Goal: Use online tool/utility: Use online tool/utility

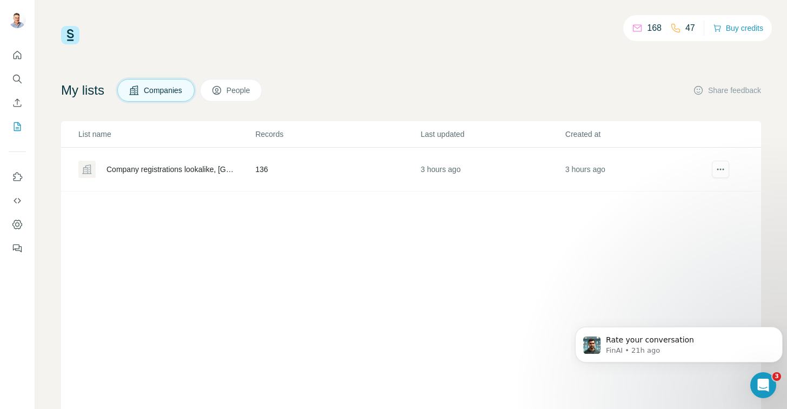
scroll to position [2, 0]
click at [13, 58] on icon "Quick start" at bounding box center [17, 55] width 11 height 11
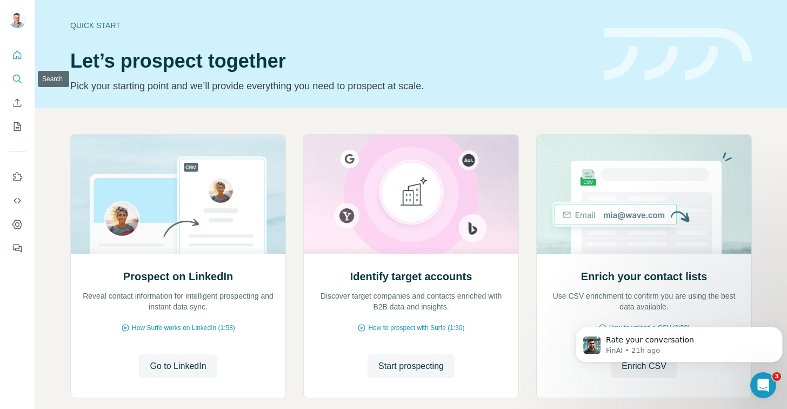
click at [17, 79] on icon "Search" at bounding box center [17, 78] width 11 height 11
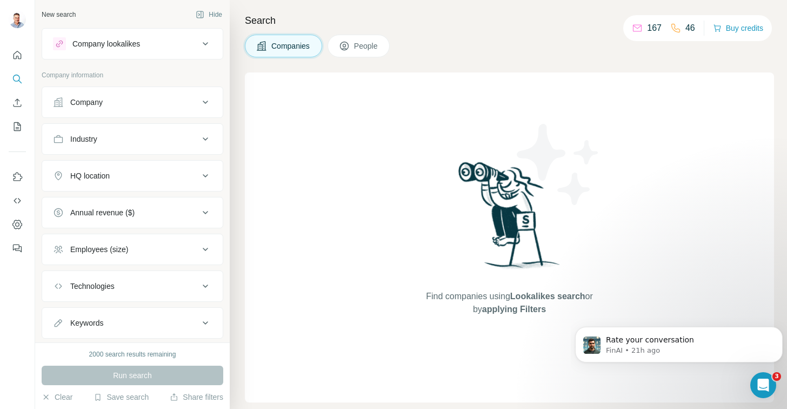
click at [200, 43] on icon at bounding box center [205, 43] width 13 height 13
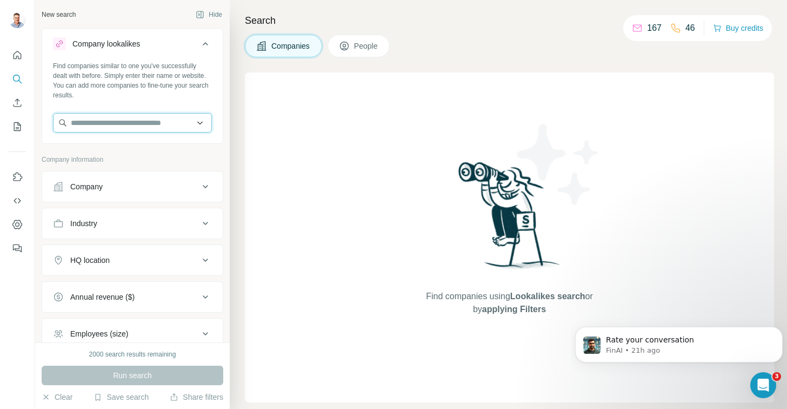
click at [122, 122] on input "text" at bounding box center [132, 122] width 159 height 19
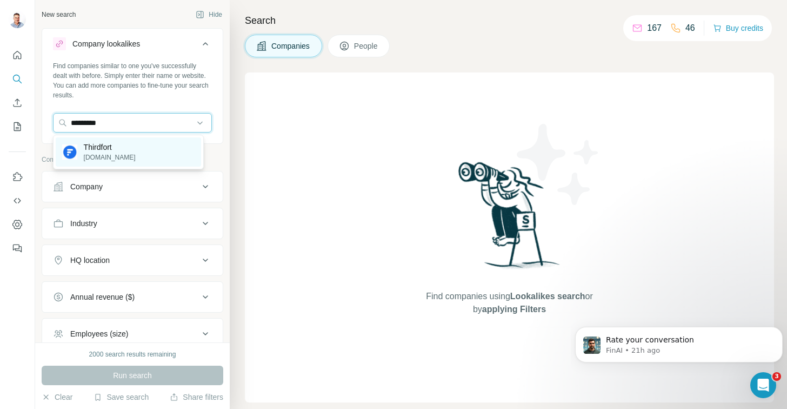
type input "*********"
click at [114, 155] on p "[DOMAIN_NAME]" at bounding box center [110, 157] width 52 height 10
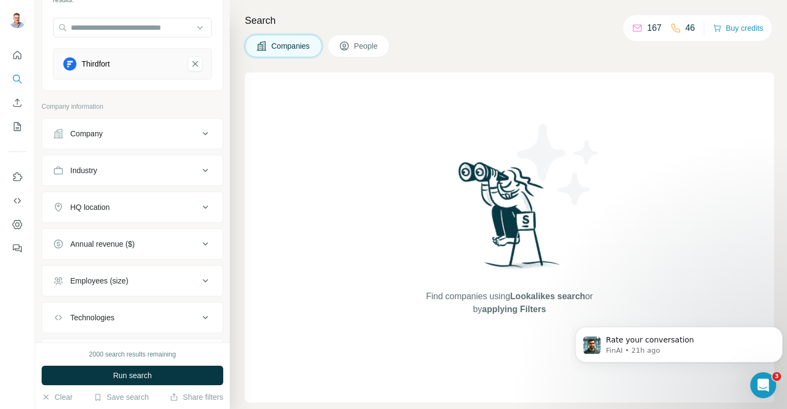
scroll to position [106, 0]
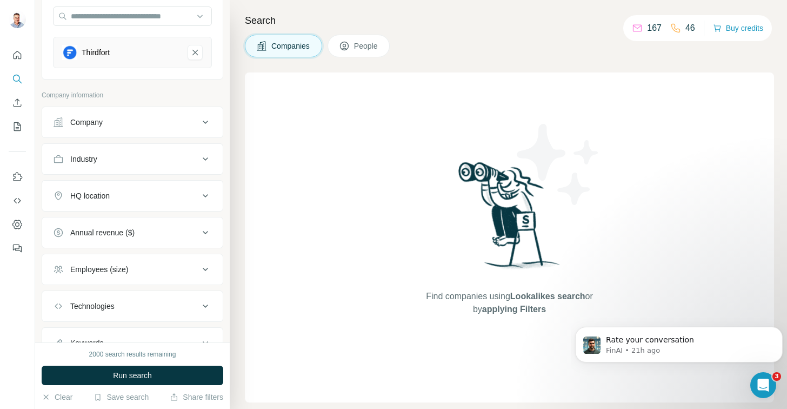
click at [199, 123] on icon at bounding box center [205, 122] width 13 height 13
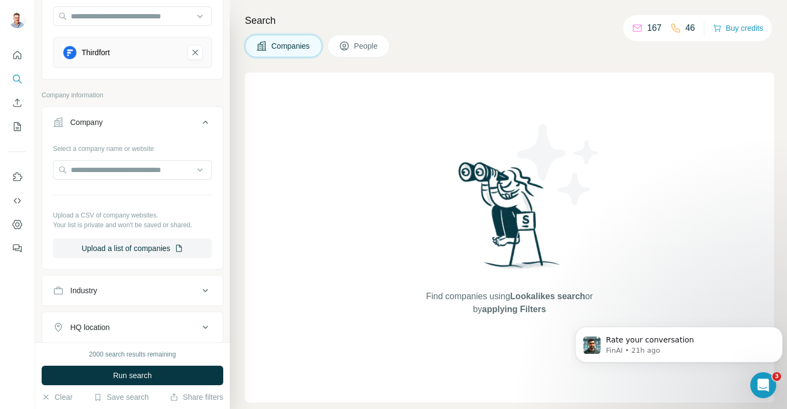
click at [208, 94] on p "Company information" at bounding box center [133, 95] width 182 height 10
click at [199, 121] on icon at bounding box center [205, 122] width 13 height 13
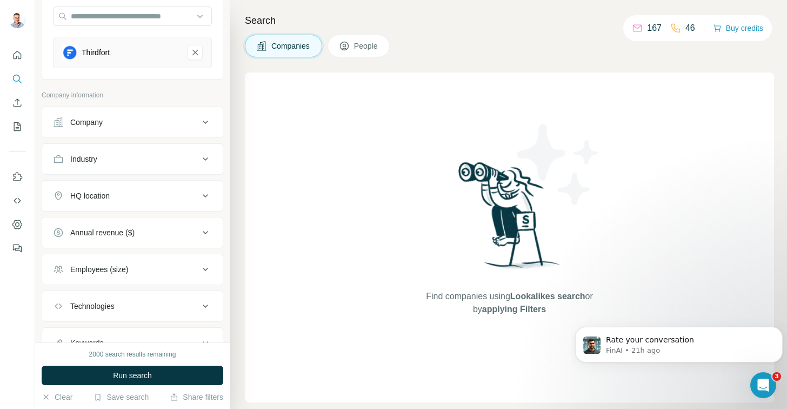
click at [199, 155] on icon at bounding box center [205, 158] width 13 height 13
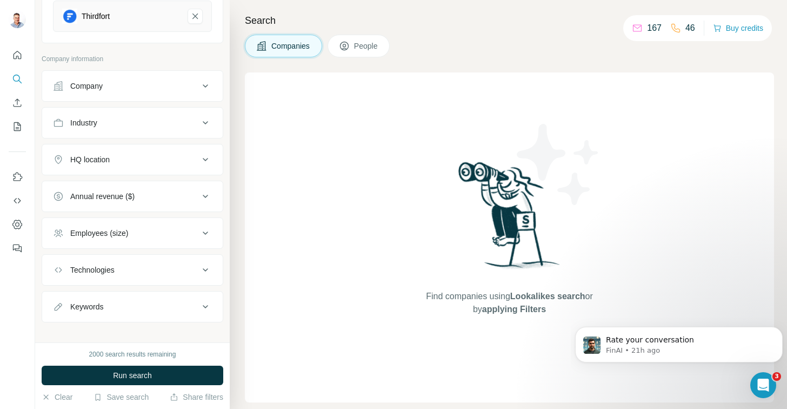
scroll to position [151, 0]
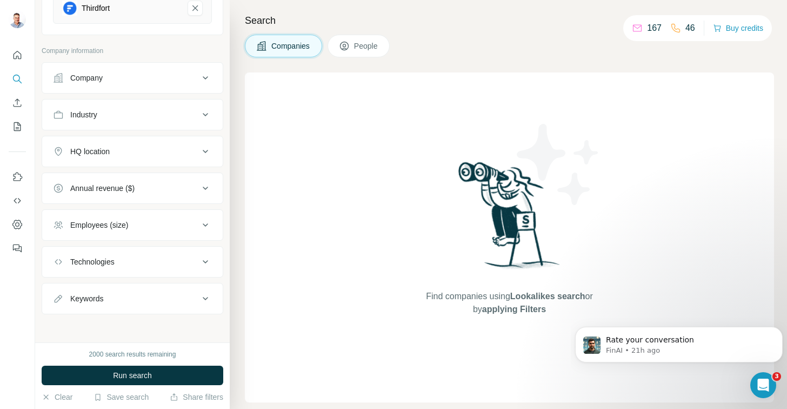
click at [199, 295] on icon at bounding box center [205, 298] width 13 height 13
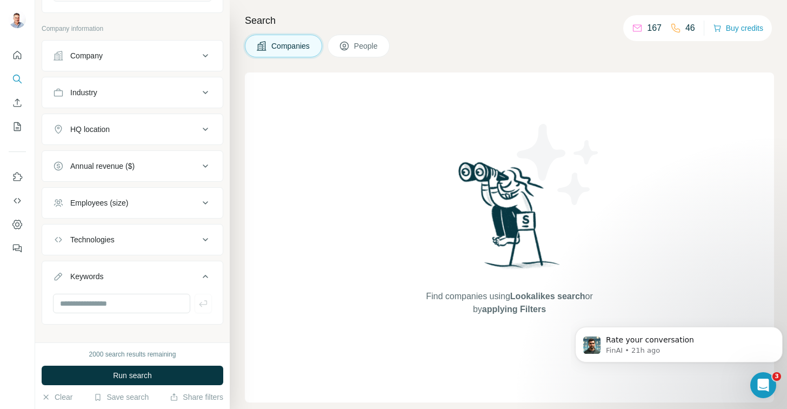
scroll to position [183, 0]
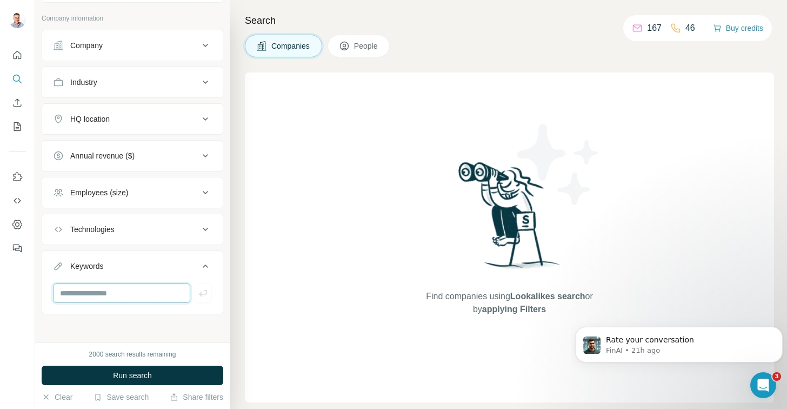
click at [143, 289] on input "text" at bounding box center [121, 292] width 137 height 19
type input "**********"
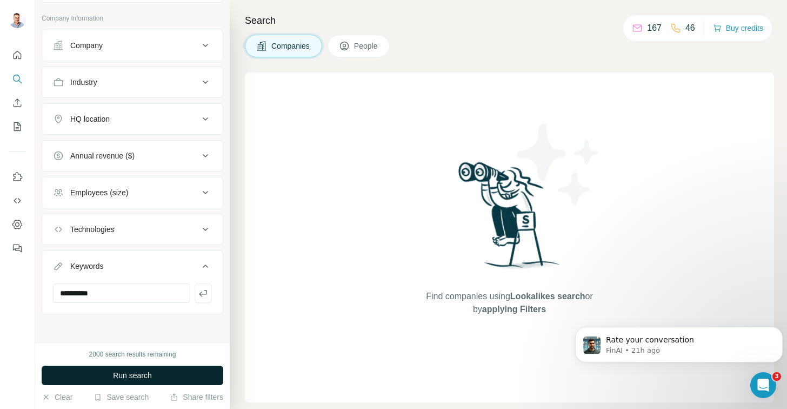
click at [120, 378] on span "Run search" at bounding box center [132, 375] width 39 height 11
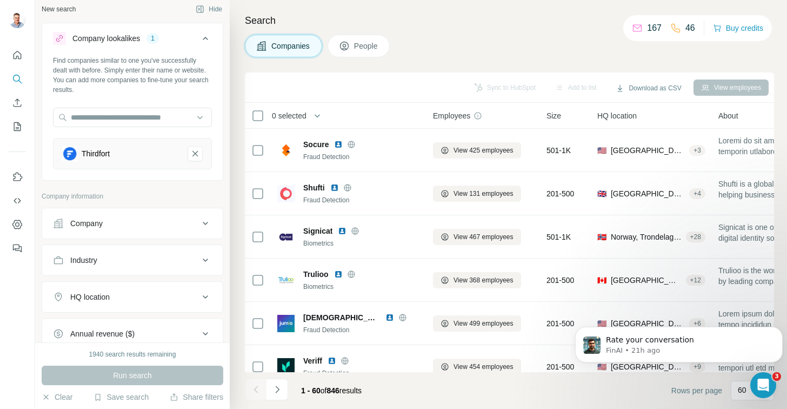
scroll to position [0, 0]
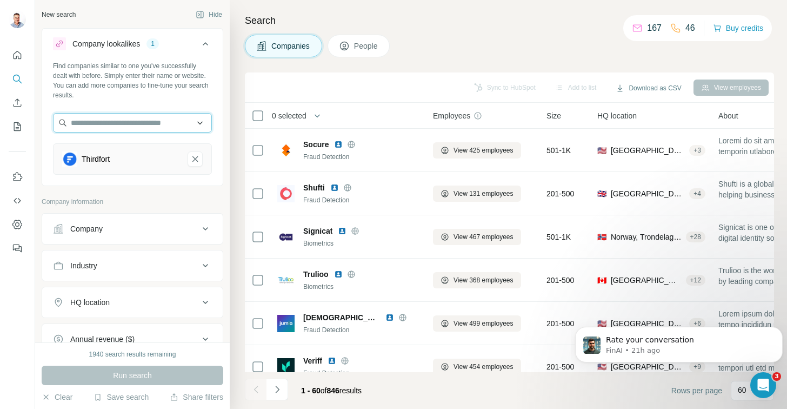
click at [195, 121] on input "text" at bounding box center [132, 122] width 159 height 19
click at [145, 149] on div "Type to search" at bounding box center [128, 148] width 145 height 22
click at [153, 125] on input "text" at bounding box center [132, 122] width 159 height 19
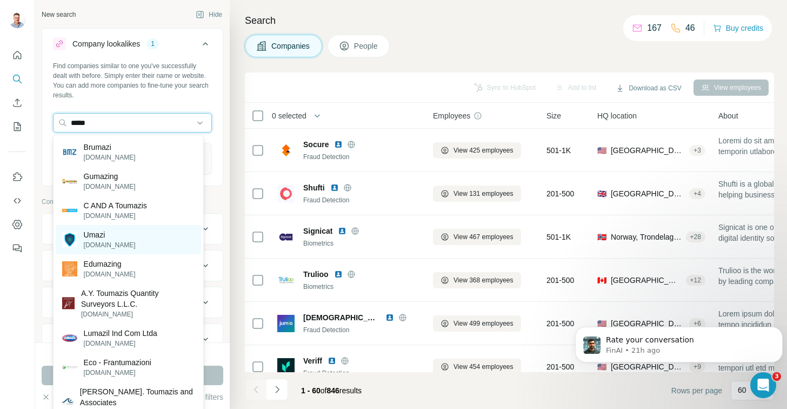
type input "*****"
click at [152, 235] on div "Umazi [DOMAIN_NAME]" at bounding box center [128, 239] width 145 height 29
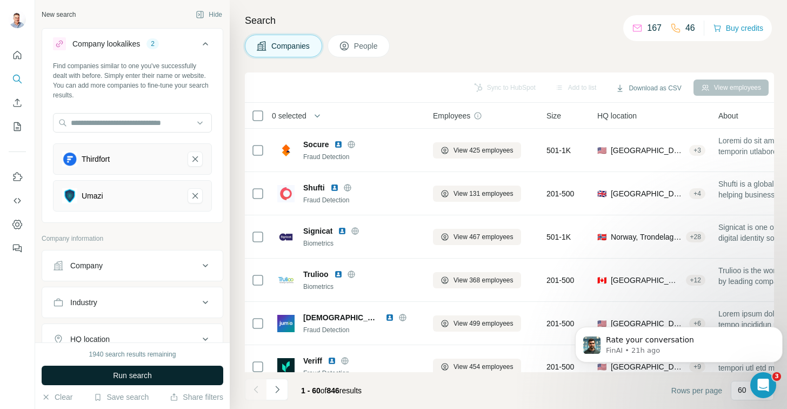
click at [123, 376] on span "Run search" at bounding box center [132, 375] width 39 height 11
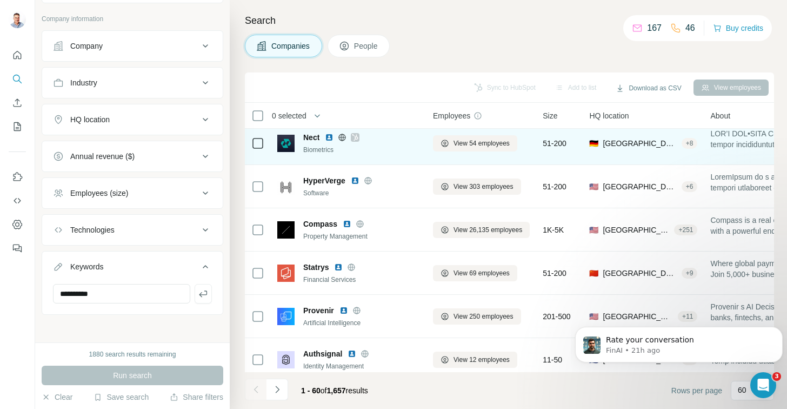
scroll to position [2356, 0]
